Goal: Transaction & Acquisition: Download file/media

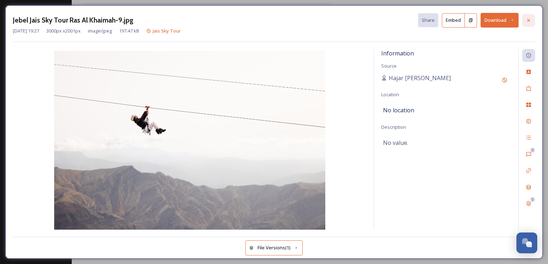
click at [524, 19] on div at bounding box center [528, 20] width 13 height 13
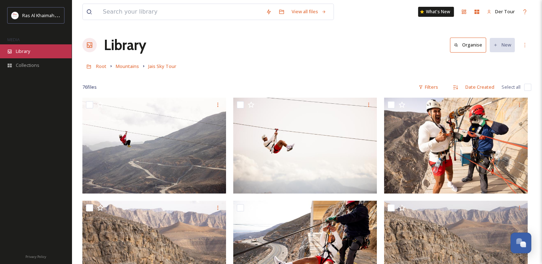
click at [33, 48] on div "Library" at bounding box center [36, 51] width 72 height 14
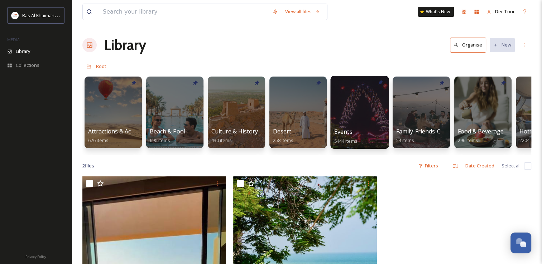
click at [349, 99] on div at bounding box center [359, 112] width 58 height 73
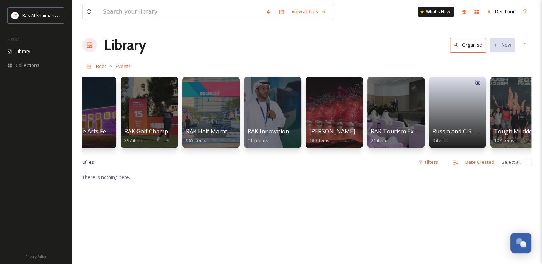
scroll to position [0, 828]
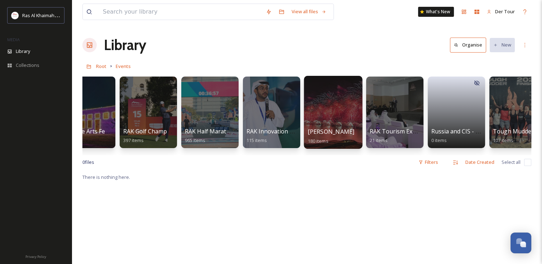
click at [338, 114] on div at bounding box center [333, 112] width 58 height 73
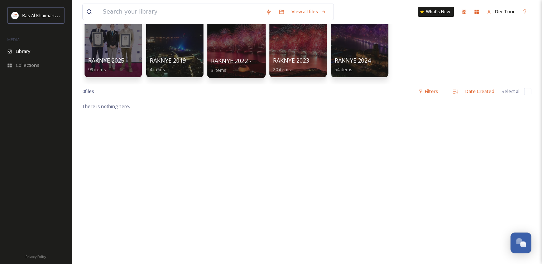
scroll to position [72, 0]
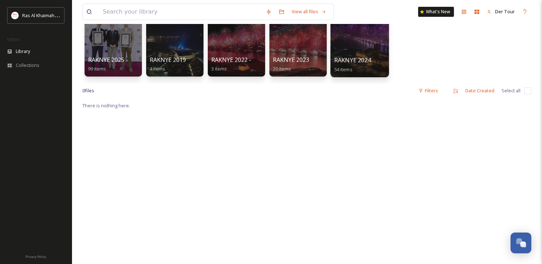
click at [355, 53] on div at bounding box center [359, 40] width 58 height 73
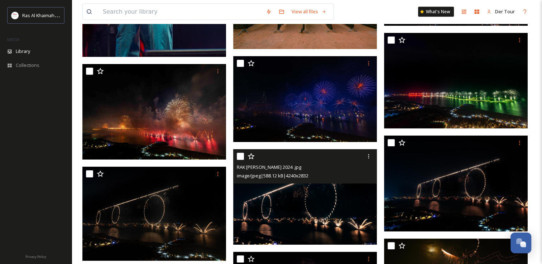
scroll to position [2022, 0]
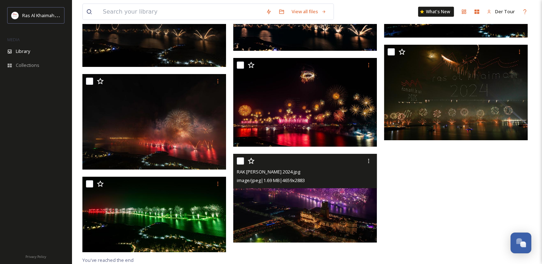
click at [333, 179] on div "image/jpeg | 1.69 MB | 4659 x 2883" at bounding box center [306, 180] width 138 height 9
click at [348, 214] on img at bounding box center [305, 198] width 144 height 89
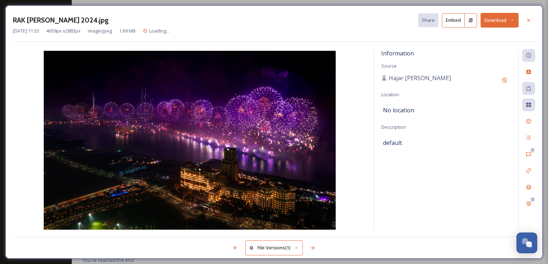
click at [499, 21] on button "Download" at bounding box center [499, 20] width 38 height 15
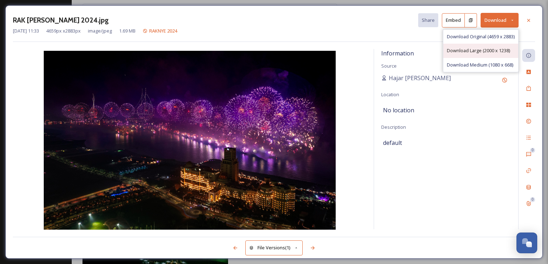
click at [489, 52] on span "Download Large (2000 x 1238)" at bounding box center [478, 50] width 63 height 7
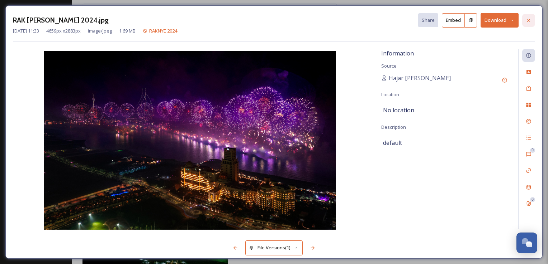
click at [530, 19] on icon at bounding box center [528, 21] width 6 height 6
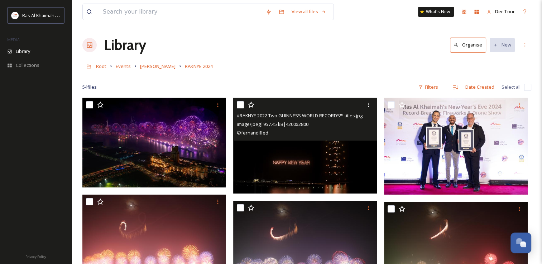
click at [317, 163] on img at bounding box center [305, 146] width 144 height 96
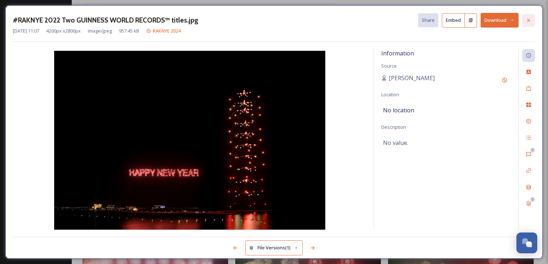
click at [529, 18] on icon at bounding box center [528, 21] width 6 height 6
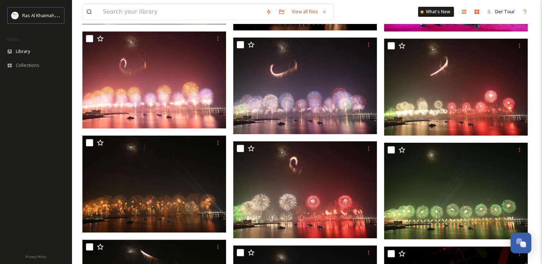
scroll to position [179, 0]
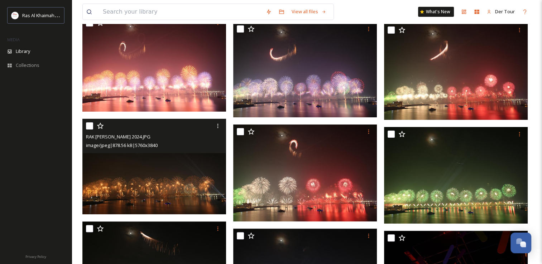
click at [150, 167] on img at bounding box center [154, 167] width 144 height 96
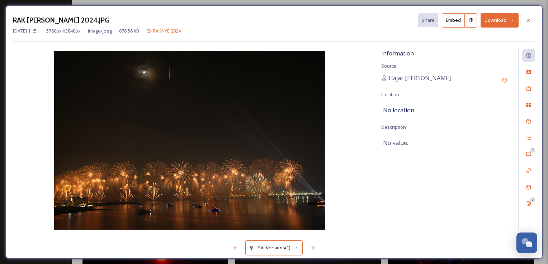
click at [507, 21] on button "Download" at bounding box center [499, 20] width 38 height 15
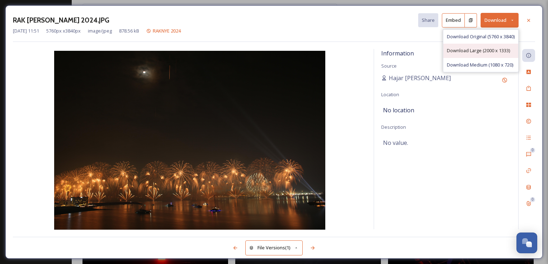
click at [486, 52] on span "Download Large (2000 x 1333)" at bounding box center [478, 50] width 63 height 7
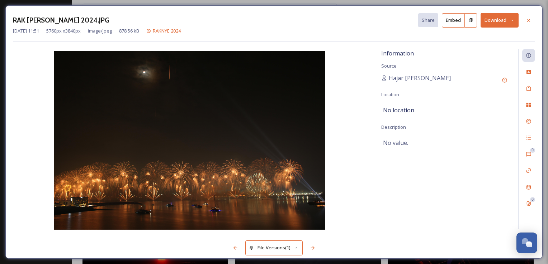
click at [178, 4] on div "RAK [PERSON_NAME] 2024.JPG Share Embed Download [DATE] 11:51 5760 px x 3840 px …" at bounding box center [274, 132] width 548 height 264
drag, startPoint x: 527, startPoint y: 18, endPoint x: 510, endPoint y: 22, distance: 18.0
click at [527, 19] on icon at bounding box center [528, 21] width 6 height 6
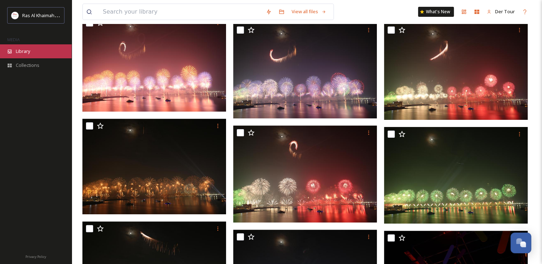
click at [45, 52] on div "Library" at bounding box center [36, 51] width 72 height 14
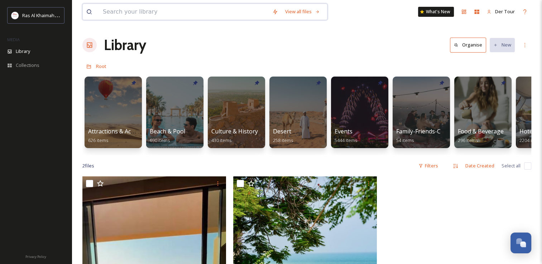
click at [129, 6] on input at bounding box center [183, 12] width 169 height 16
type input "smile"
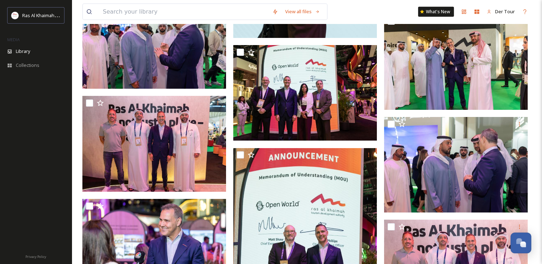
scroll to position [4400, 0]
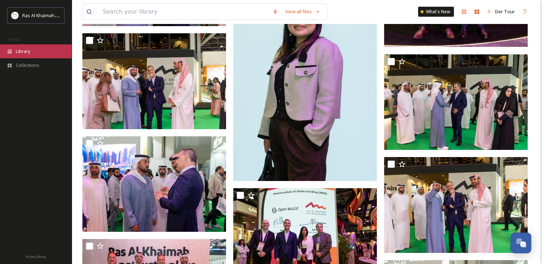
click at [45, 52] on div "Library" at bounding box center [36, 51] width 72 height 14
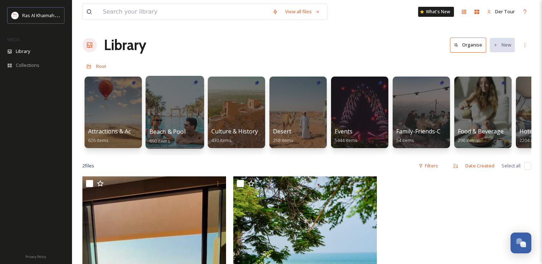
click at [166, 96] on div at bounding box center [174, 112] width 58 height 73
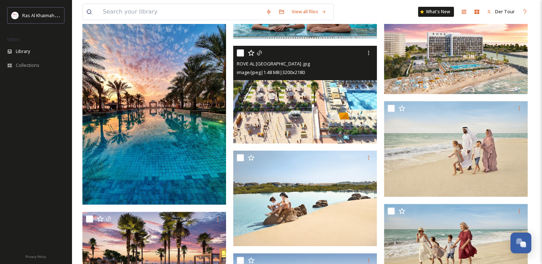
scroll to position [72, 0]
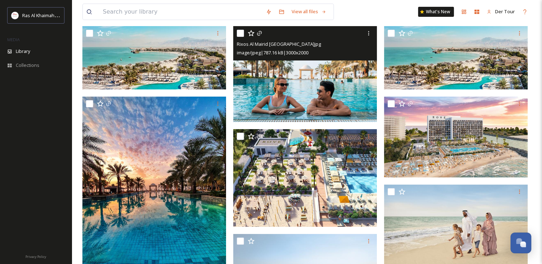
click at [294, 86] on img at bounding box center [305, 74] width 144 height 96
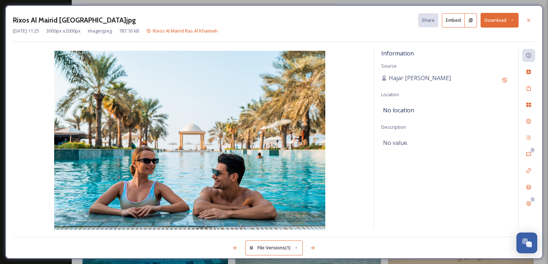
click at [497, 19] on button "Download" at bounding box center [499, 20] width 38 height 15
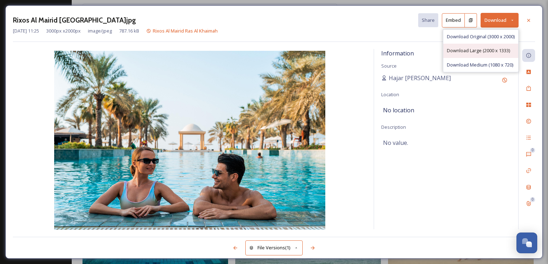
click at [489, 52] on span "Download Large (2000 x 1333)" at bounding box center [478, 50] width 63 height 7
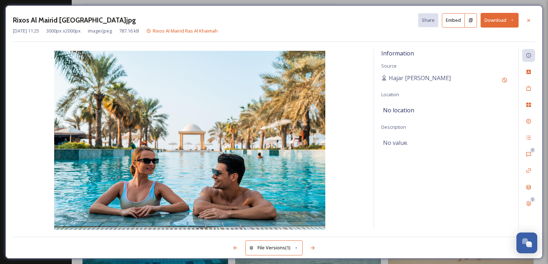
click at [240, 13] on div "Rixos Al Mairid [GEOGRAPHIC_DATA]jpg Share Embed Download" at bounding box center [274, 20] width 522 height 15
click at [527, 18] on icon at bounding box center [528, 21] width 6 height 6
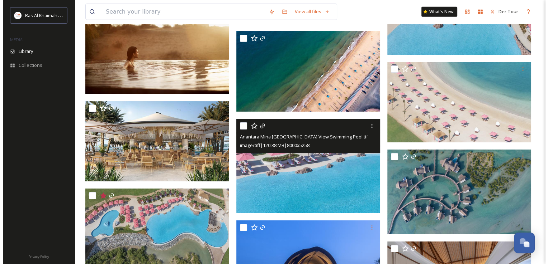
scroll to position [1684, 0]
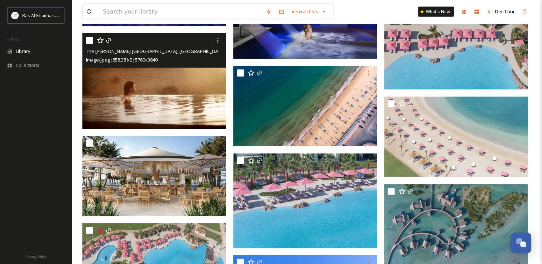
click at [170, 111] on img at bounding box center [154, 81] width 144 height 96
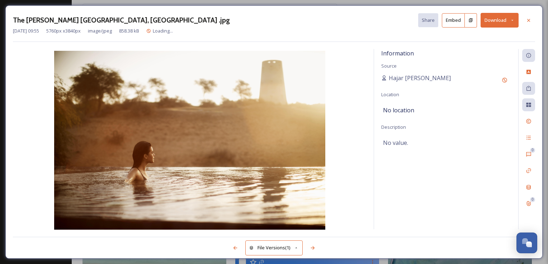
click at [492, 18] on button "Download" at bounding box center [499, 20] width 38 height 15
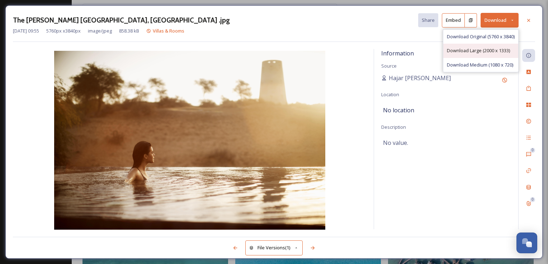
click at [472, 52] on span "Download Large (2000 x 1333)" at bounding box center [478, 50] width 63 height 7
